Goal: Task Accomplishment & Management: Complete application form

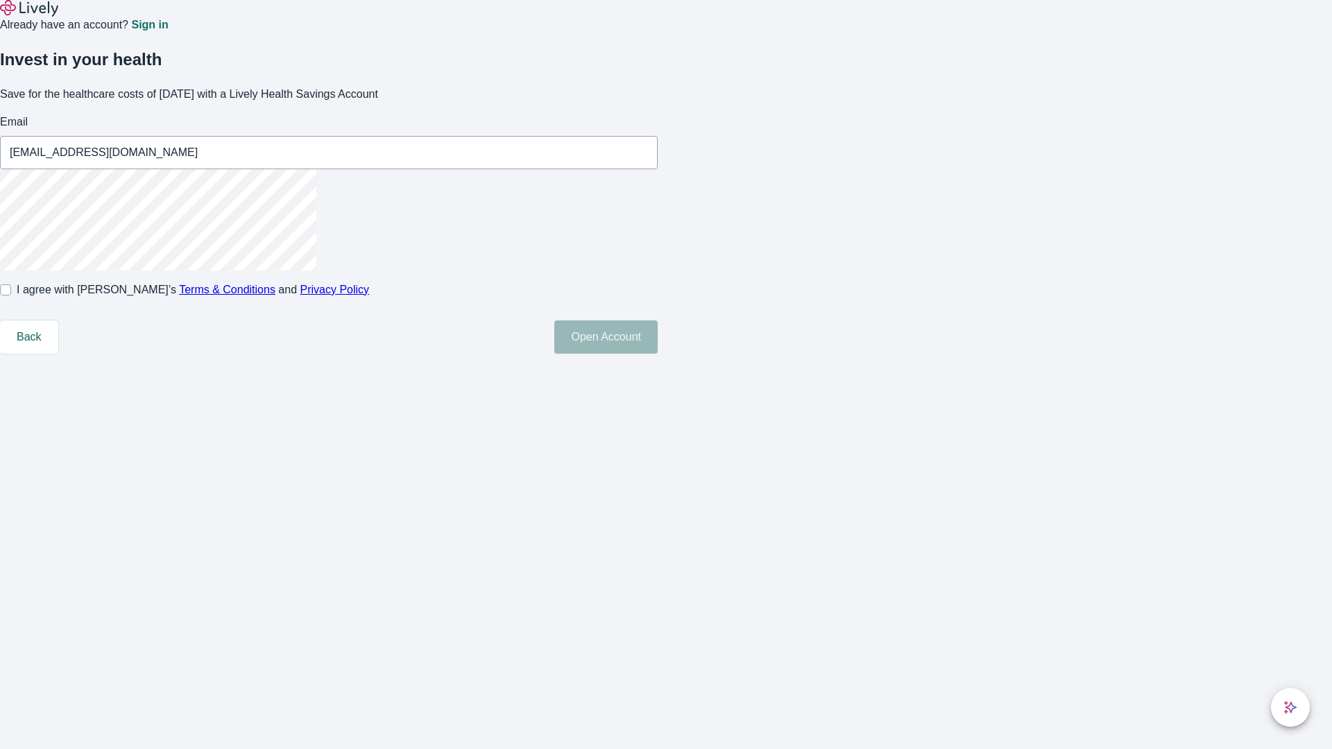
click at [11, 295] on input "I agree with Lively’s Terms & Conditions and Privacy Policy" at bounding box center [5, 289] width 11 height 11
checkbox input "true"
click at [658, 354] on button "Open Account" at bounding box center [605, 336] width 103 height 33
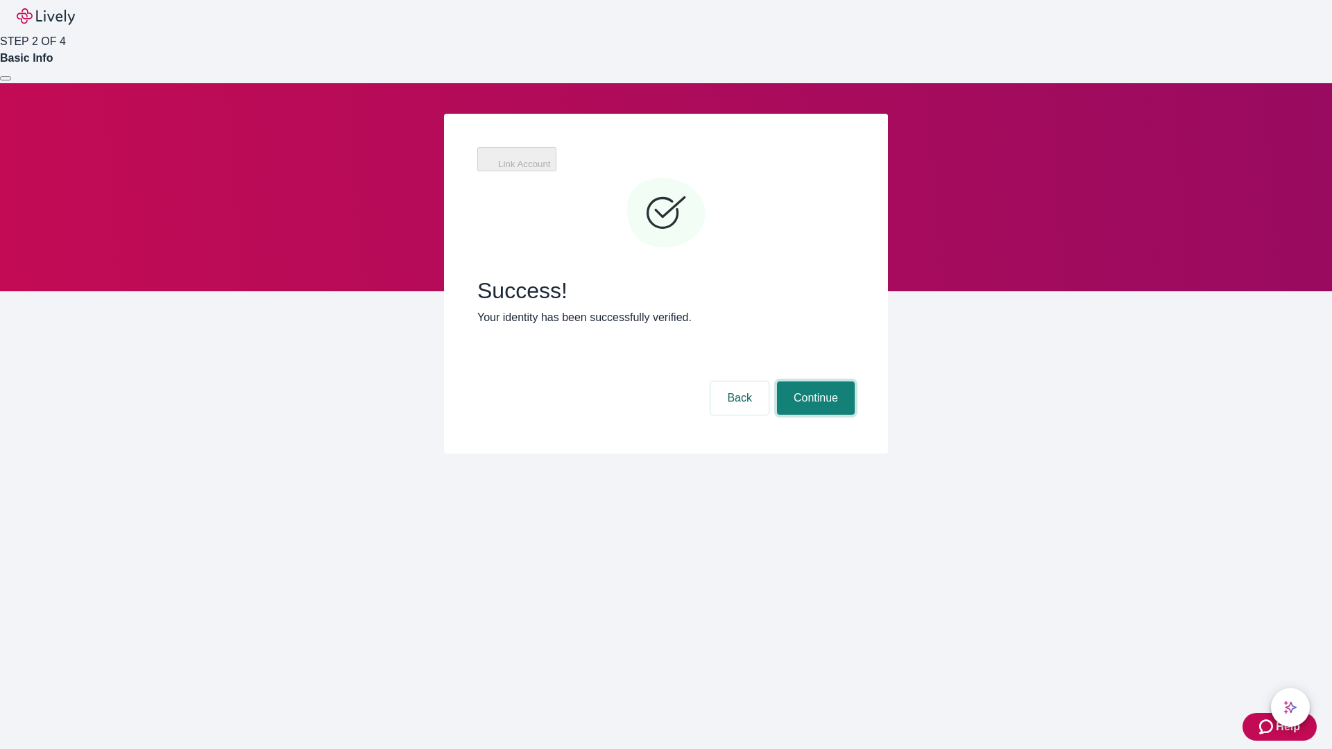
click at [814, 381] on button "Continue" at bounding box center [816, 397] width 78 height 33
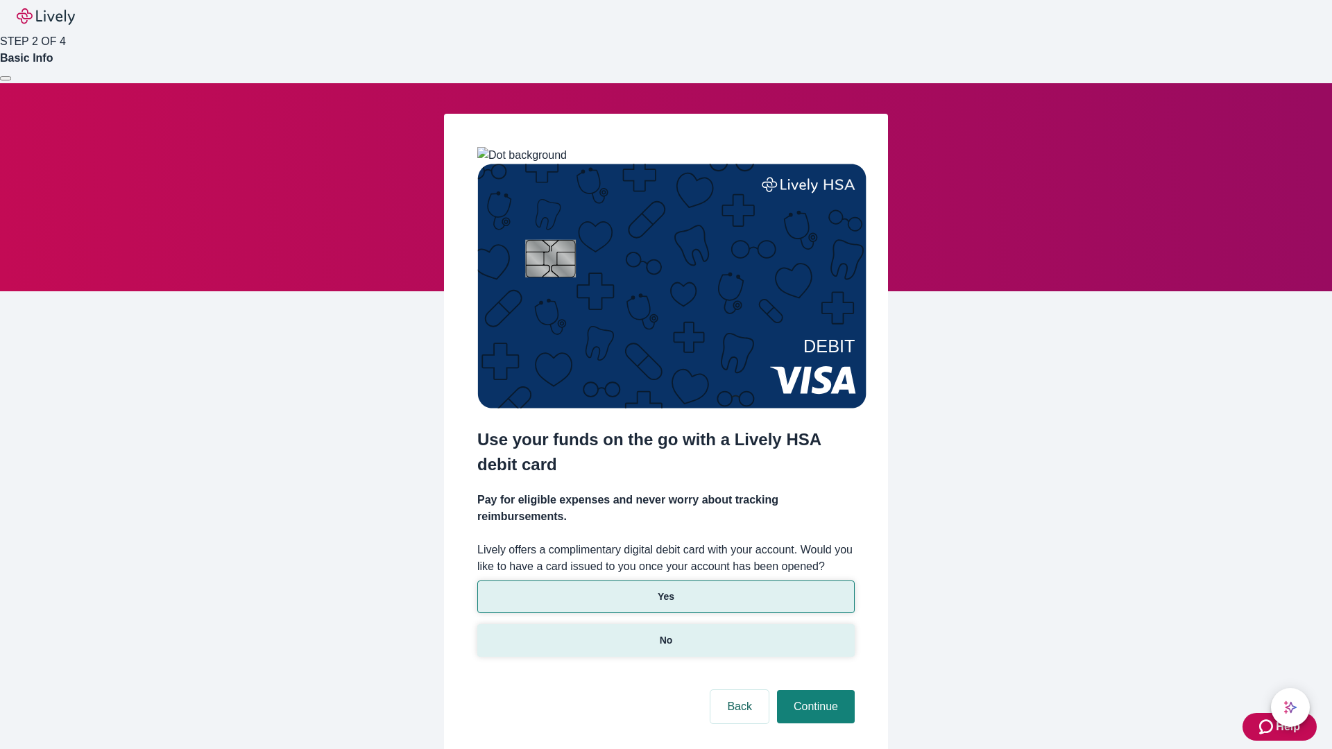
click at [665, 633] on p "No" at bounding box center [666, 640] width 13 height 15
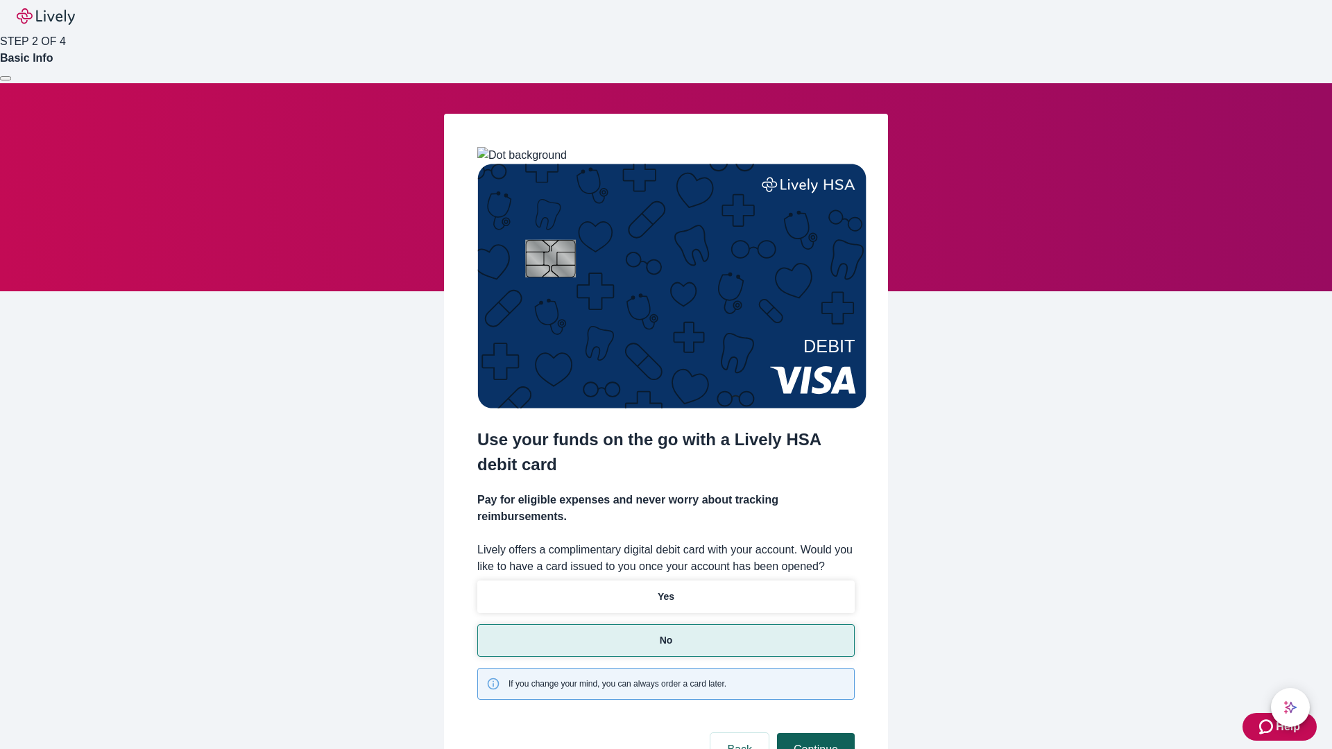
click at [814, 733] on button "Continue" at bounding box center [816, 749] width 78 height 33
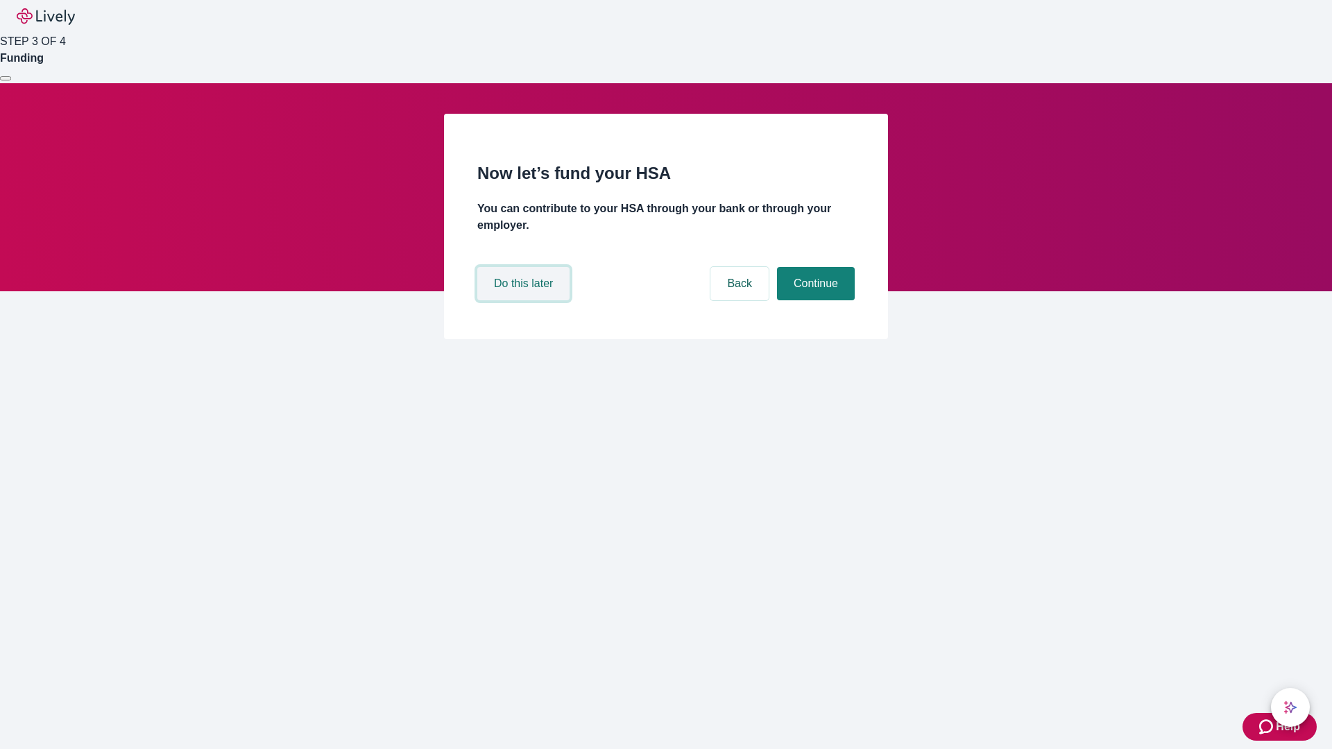
click at [525, 300] on button "Do this later" at bounding box center [523, 283] width 92 height 33
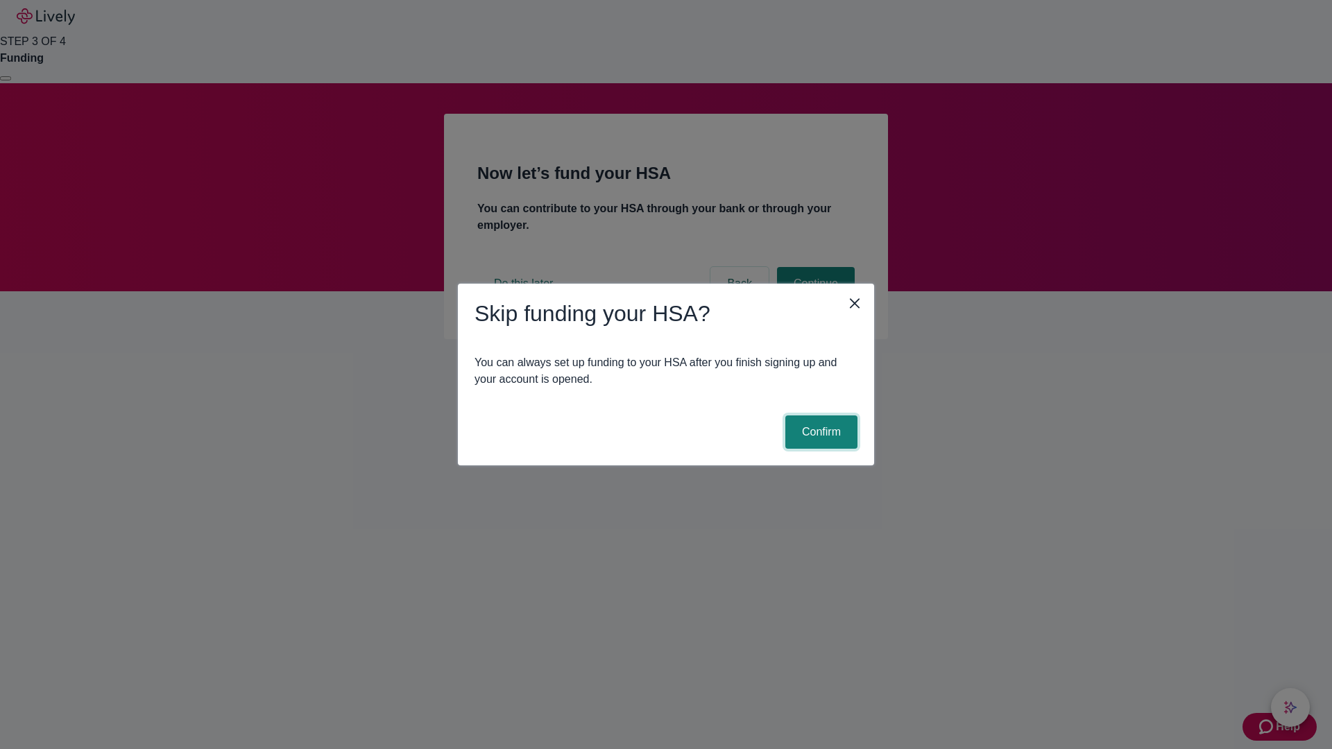
click at [819, 432] on button "Confirm" at bounding box center [821, 431] width 72 height 33
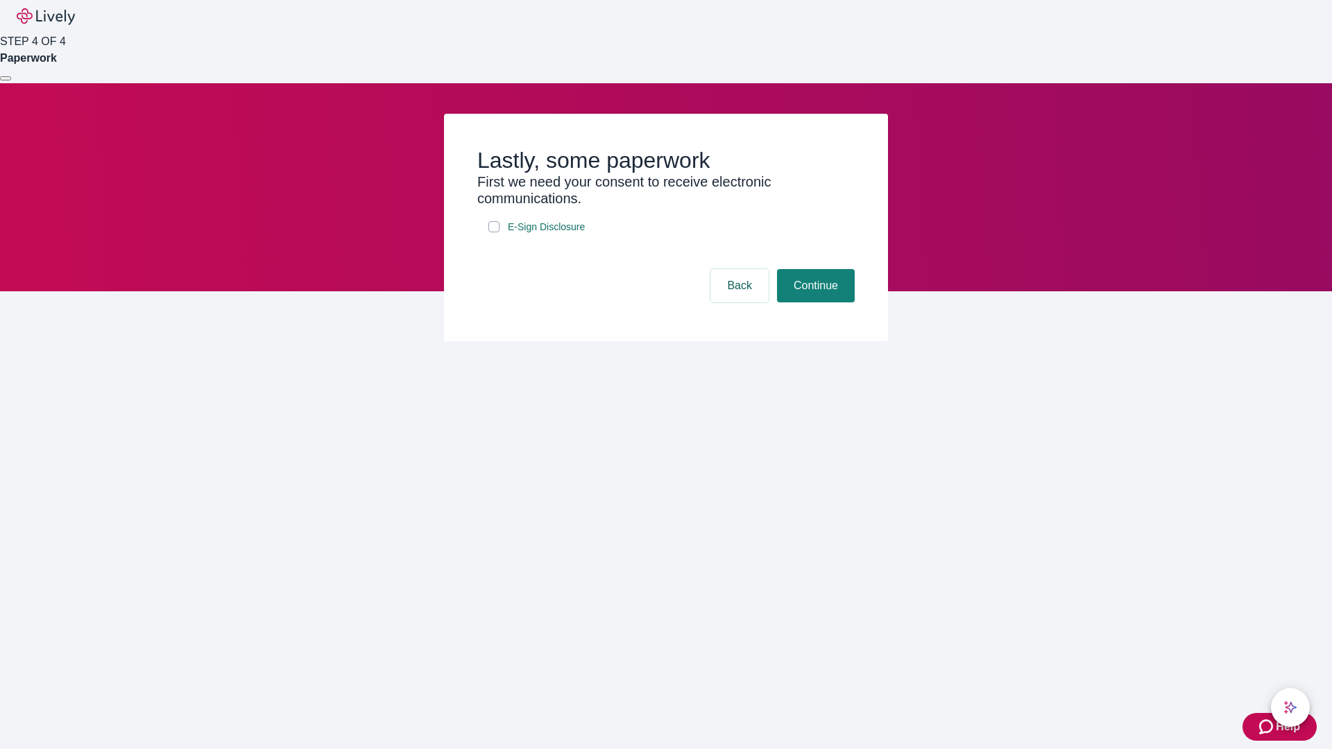
click at [494, 232] on input "E-Sign Disclosure" at bounding box center [493, 226] width 11 height 11
checkbox input "true"
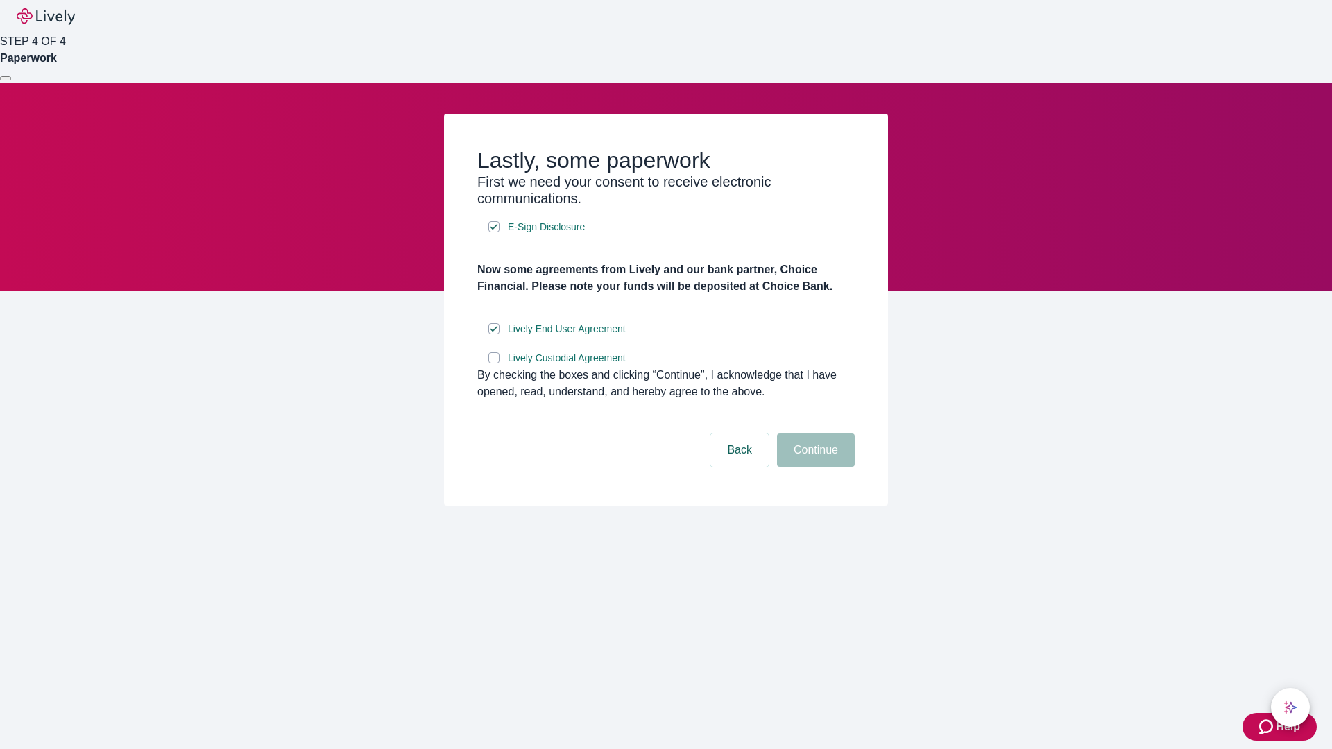
click at [494, 363] on input "Lively Custodial Agreement" at bounding box center [493, 357] width 11 height 11
checkbox input "true"
click at [814, 467] on button "Continue" at bounding box center [816, 450] width 78 height 33
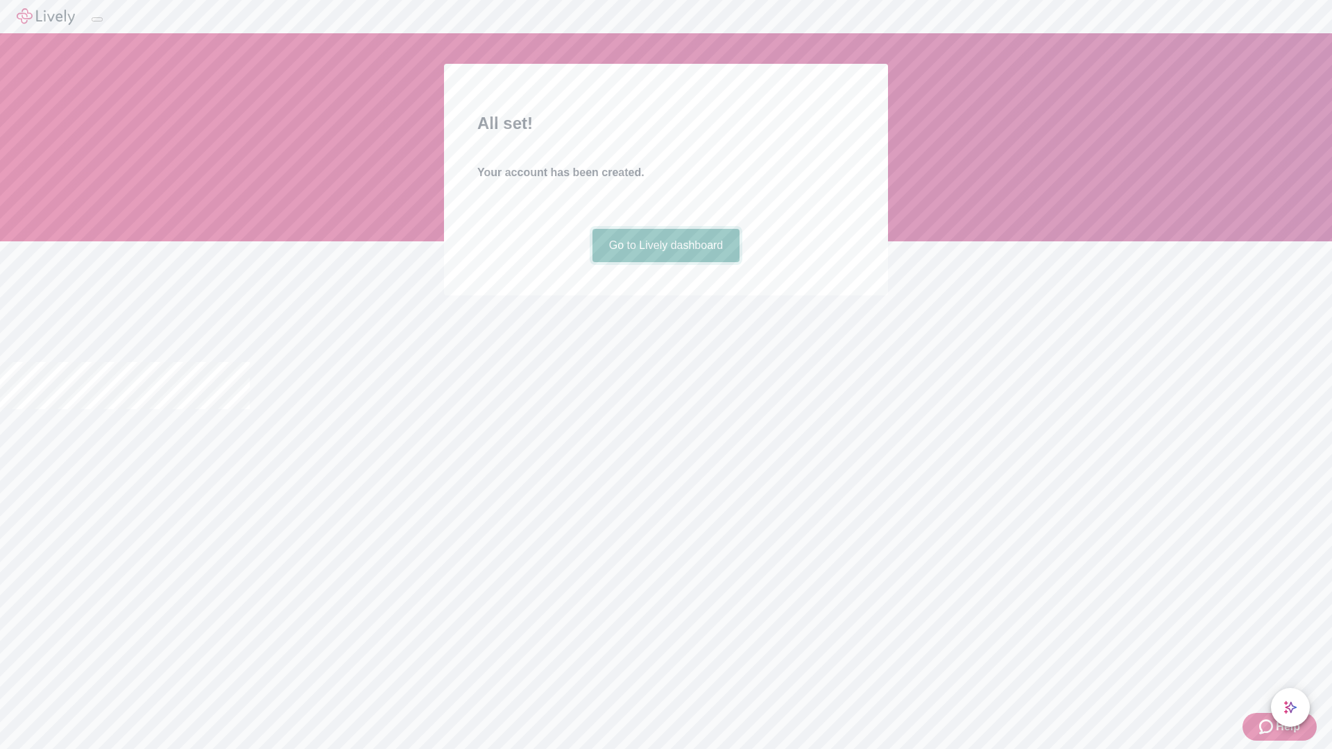
click at [665, 262] on link "Go to Lively dashboard" at bounding box center [666, 245] width 148 height 33
